Goal: Browse casually

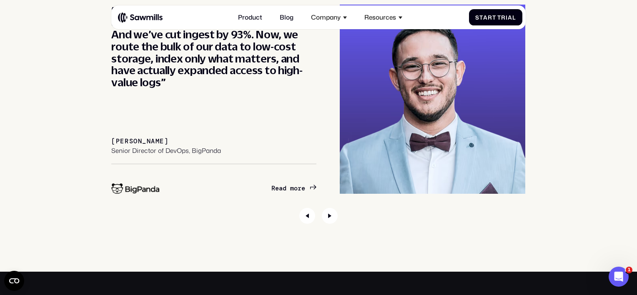
scroll to position [3004, 0]
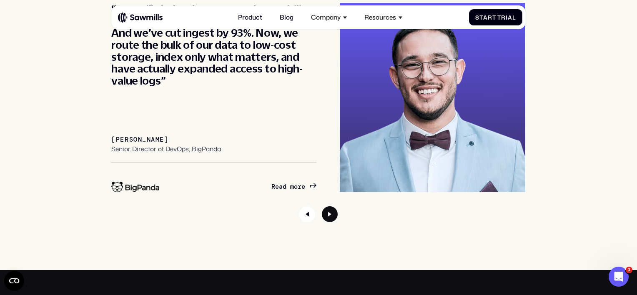
click at [329, 212] on icon "Next slide" at bounding box center [330, 214] width 16 height 16
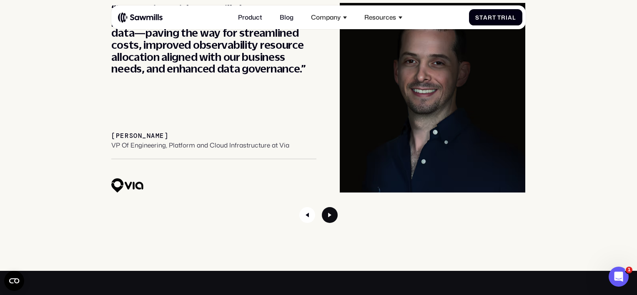
click at [329, 212] on icon "Next slide" at bounding box center [330, 215] width 16 height 16
click at [328, 217] on icon "Next slide" at bounding box center [330, 215] width 16 height 16
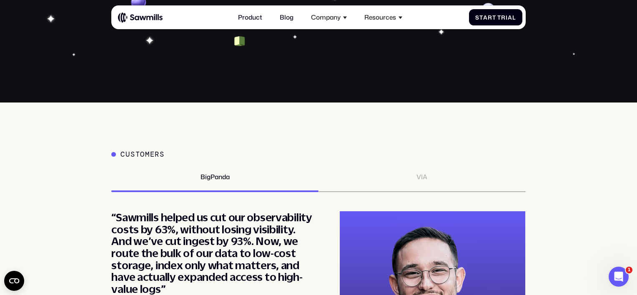
scroll to position [2794, 0]
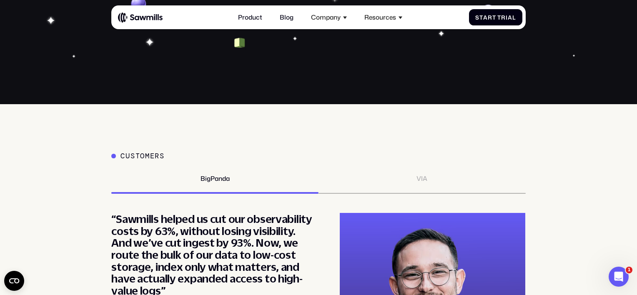
click at [412, 184] on div "VIA" at bounding box center [421, 184] width 207 height 19
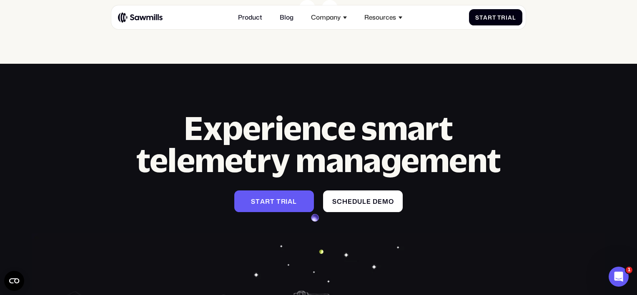
scroll to position [3230, 0]
